Goal: Task Accomplishment & Management: Use online tool/utility

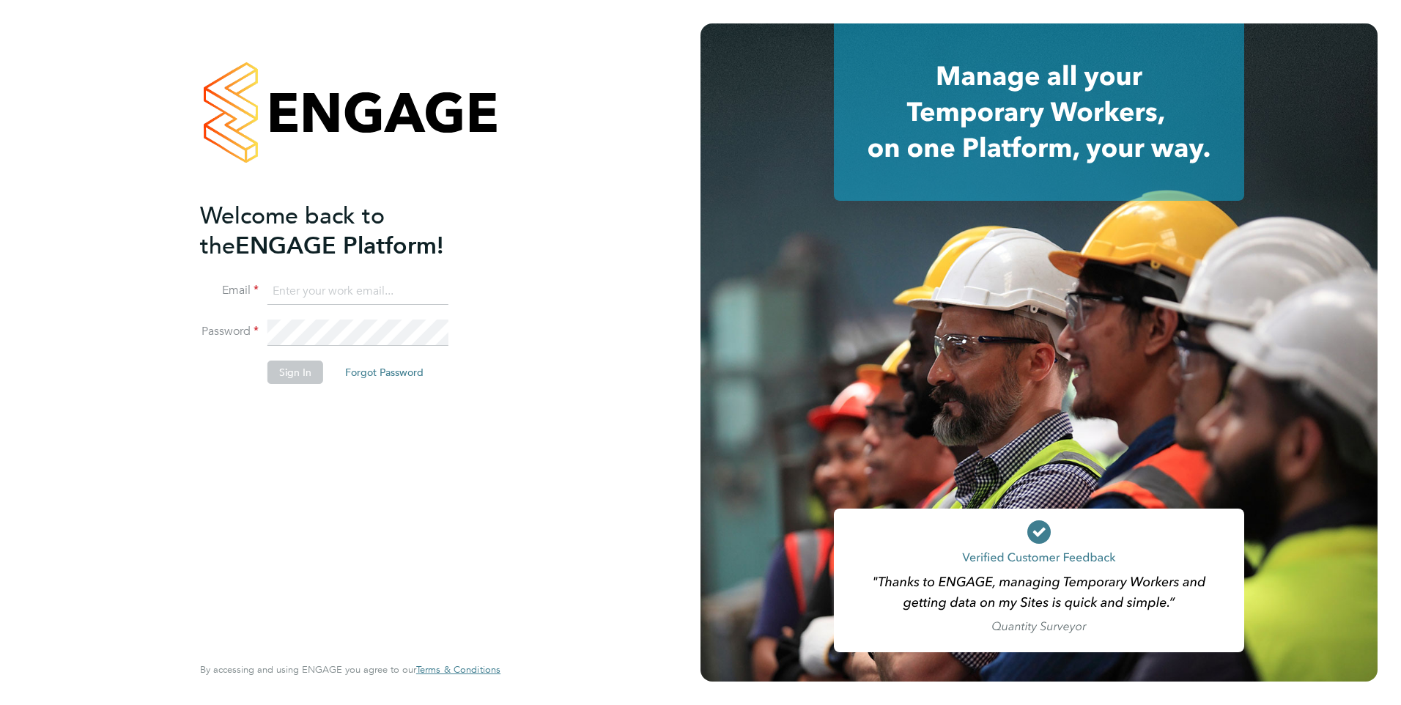
type input "rburns@skilledcareers.co.uk"
click at [301, 371] on button "Sign In" at bounding box center [295, 371] width 56 height 23
